Goal: Task Accomplishment & Management: Manage account settings

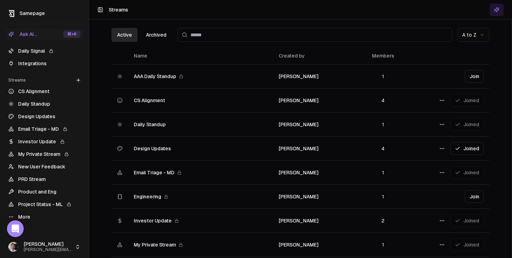
click at [32, 62] on link "Integrations" at bounding box center [45, 63] width 78 height 11
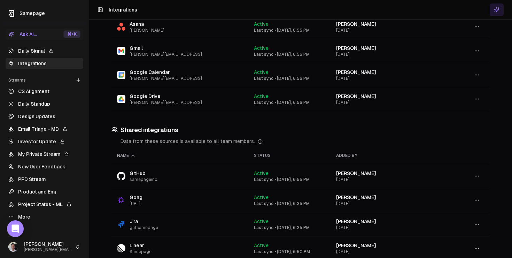
scroll to position [14, 0]
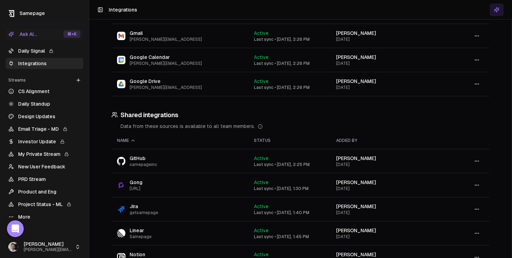
scroll to position [104, 0]
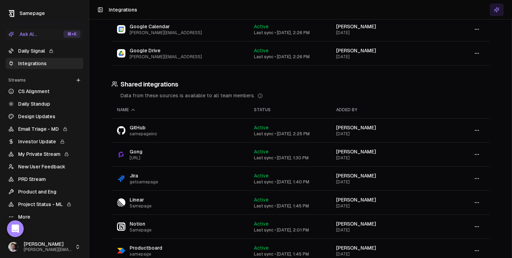
click at [477, 131] on icon "button" at bounding box center [477, 131] width 6 height 6
click at [475, 154] on div "Disconnect" at bounding box center [477, 156] width 41 height 11
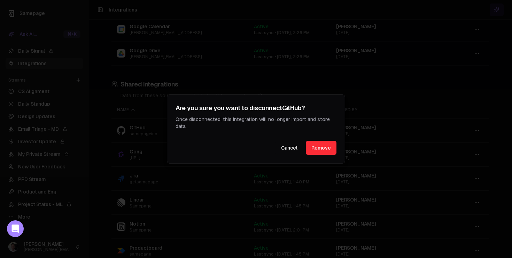
click at [320, 150] on button "Remove" at bounding box center [321, 148] width 31 height 14
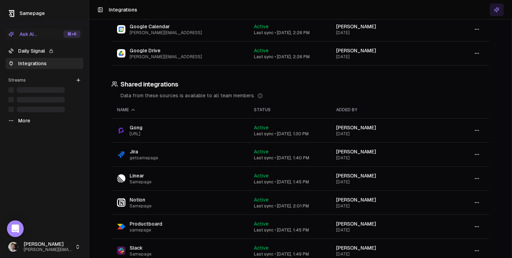
scroll to position [242, 0]
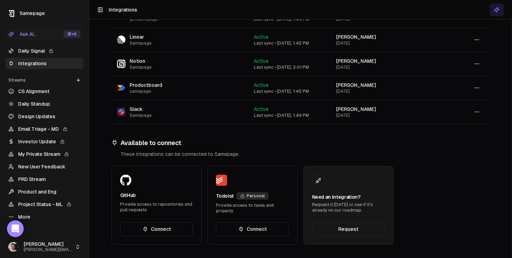
click at [156, 228] on button "Connect" at bounding box center [156, 229] width 73 height 14
